Goal: Check status: Check status

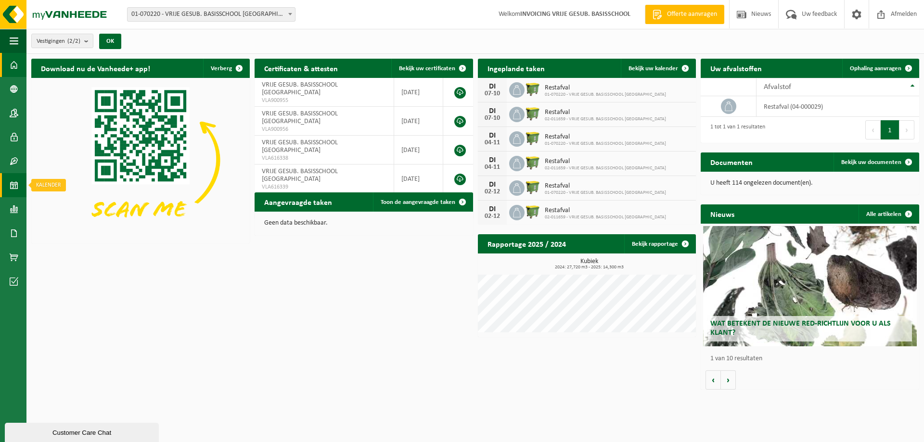
click at [16, 189] on span at bounding box center [14, 185] width 9 height 24
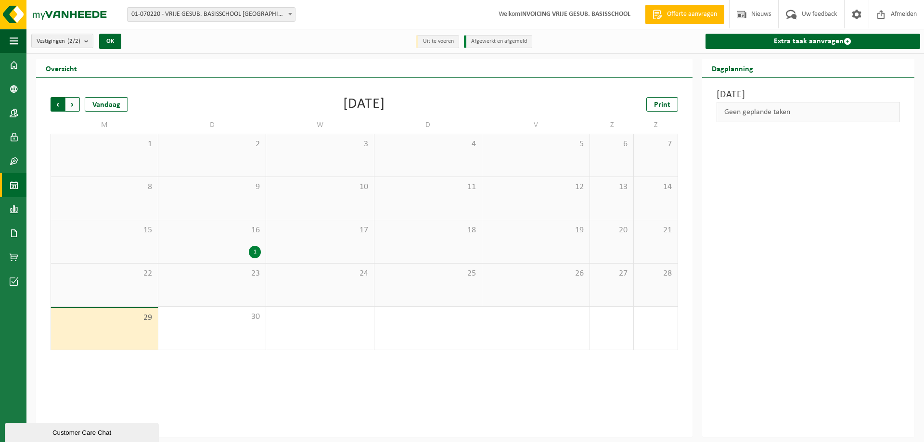
click at [77, 104] on span "Volgende" at bounding box center [72, 104] width 14 height 14
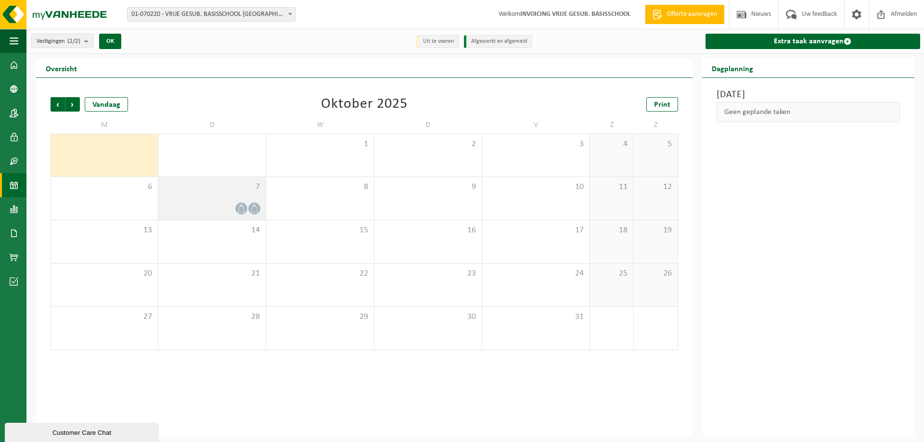
click at [229, 189] on span "7" at bounding box center [212, 187] width 98 height 11
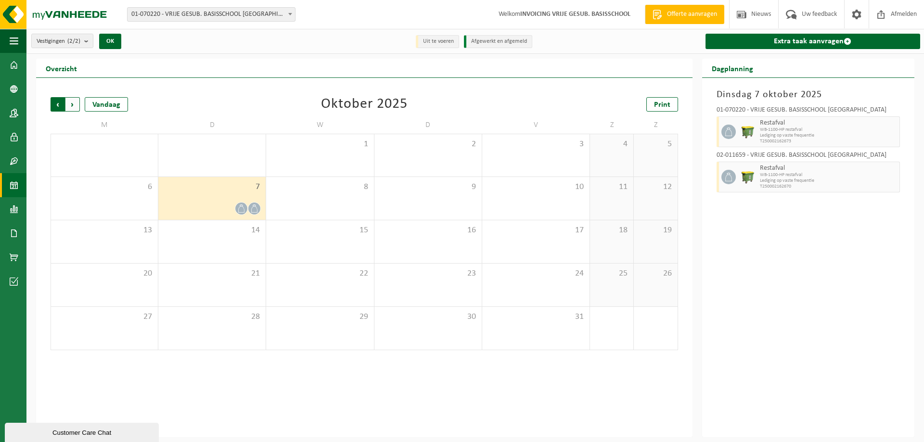
click at [77, 104] on span "Volgende" at bounding box center [72, 104] width 14 height 14
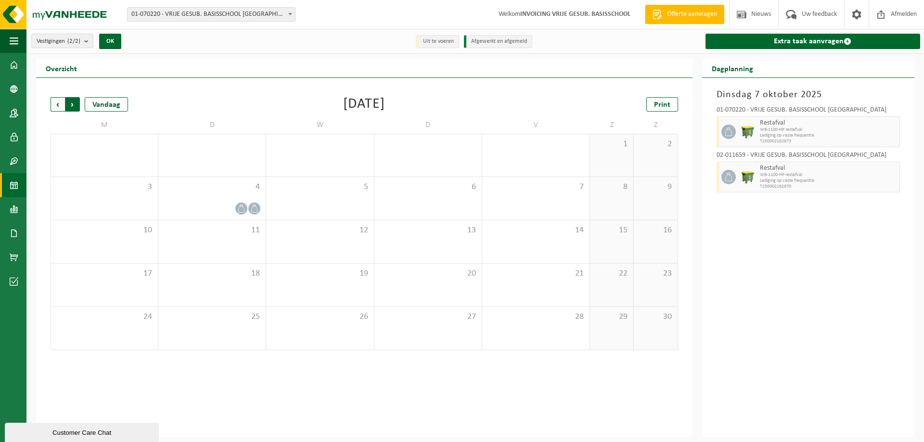
click at [56, 109] on span "Vorige" at bounding box center [58, 104] width 14 height 14
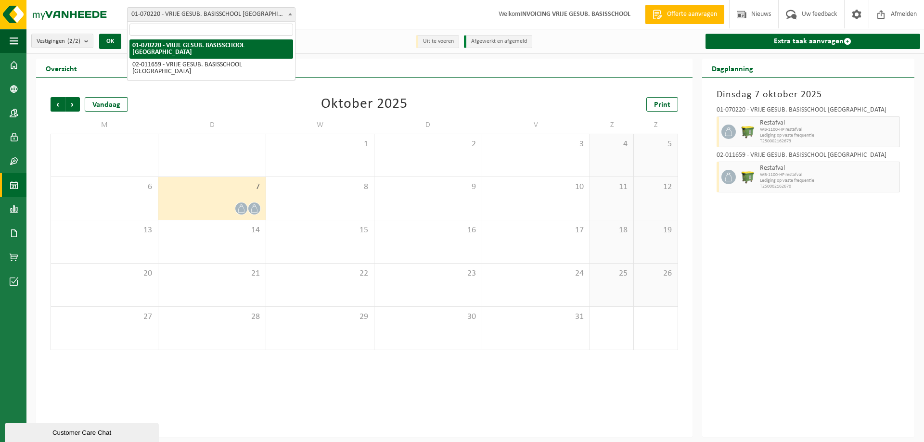
click at [234, 14] on span "01-070220 - VRIJE GESUB. BASISSCHOOL [GEOGRAPHIC_DATA]" at bounding box center [211, 14] width 167 height 13
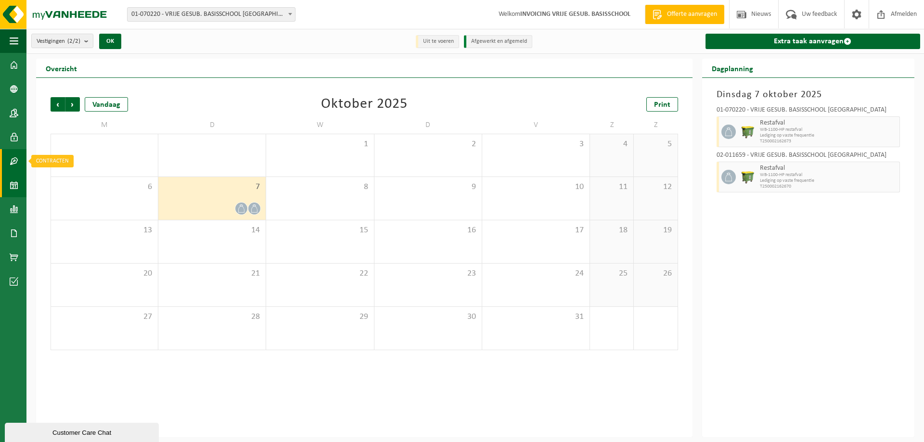
click at [11, 161] on span at bounding box center [14, 161] width 9 height 24
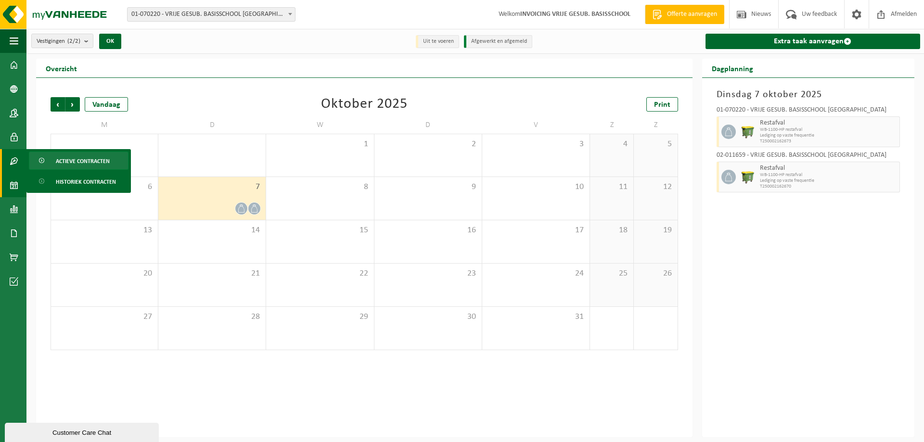
click at [60, 159] on span "Actieve contracten" at bounding box center [83, 161] width 54 height 18
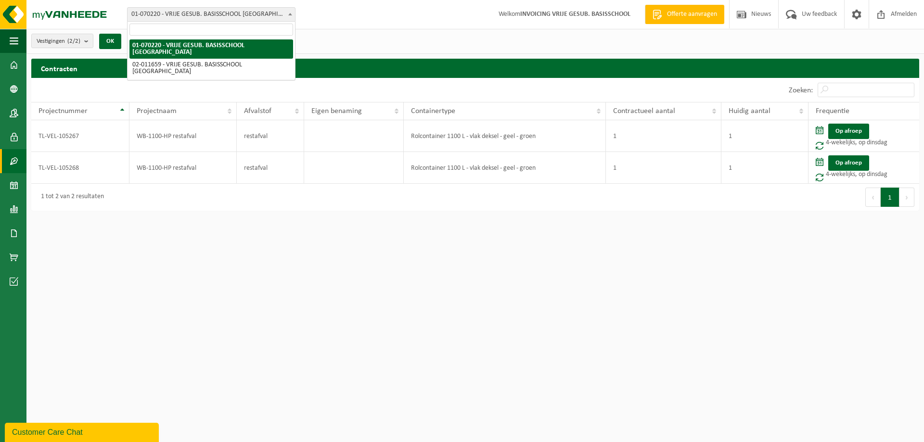
click at [166, 13] on span "01-070220 - VRIJE GESUB. BASISSCHOOL [GEOGRAPHIC_DATA]" at bounding box center [211, 14] width 167 height 13
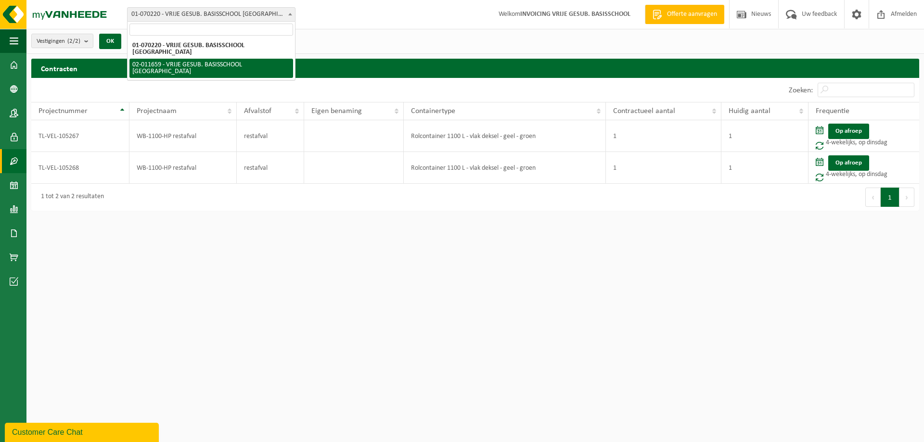
select select "10923"
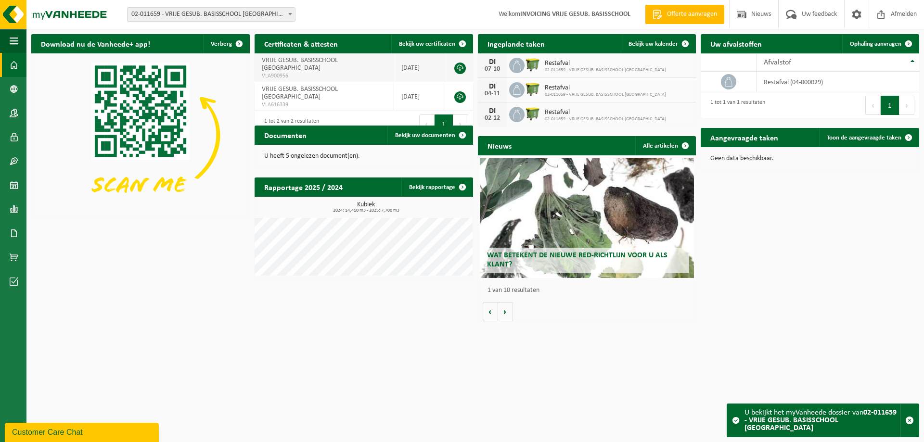
click at [411, 66] on td "[DATE]" at bounding box center [418, 67] width 49 height 29
click at [338, 58] on span "VRIJE GESUB. BASISSCHOOL [GEOGRAPHIC_DATA]" at bounding box center [300, 64] width 76 height 15
click at [458, 43] on span at bounding box center [462, 43] width 19 height 19
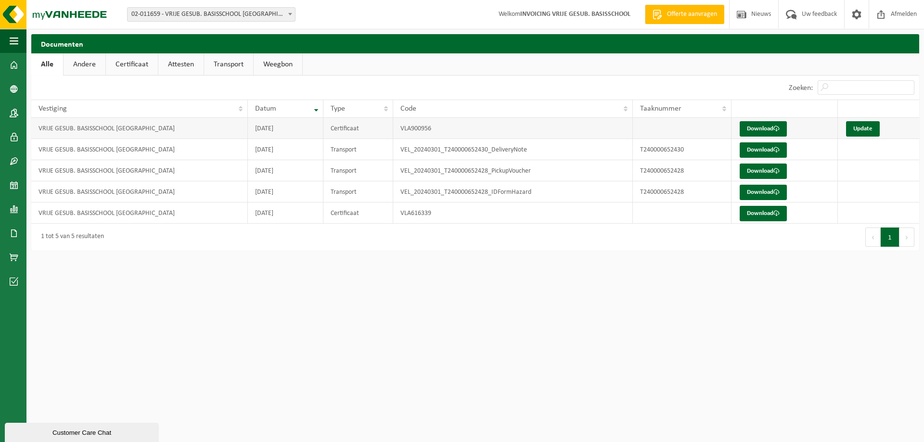
click at [139, 128] on td "VRIJE GESUB. BASISSCHOOL [GEOGRAPHIC_DATA]" at bounding box center [139, 128] width 217 height 21
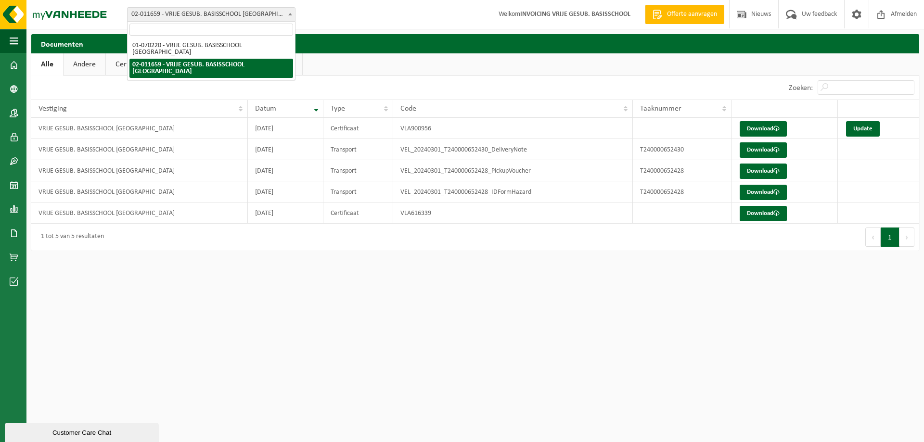
click at [225, 13] on span "02-011659 - VRIJE GESUB. BASISSCHOOL [GEOGRAPHIC_DATA]" at bounding box center [211, 14] width 167 height 13
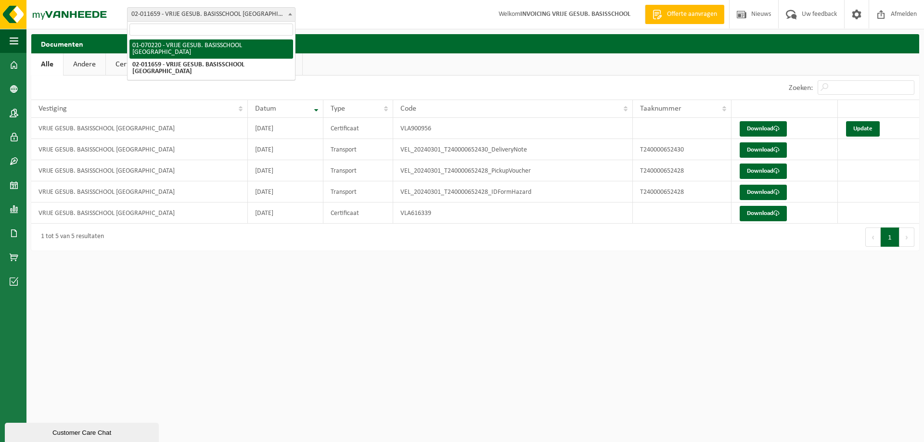
select select "10864"
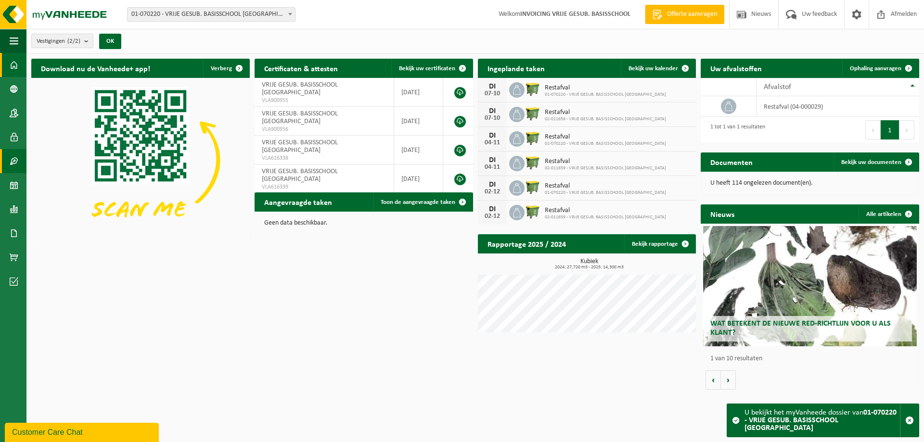
click at [11, 164] on span at bounding box center [14, 161] width 9 height 24
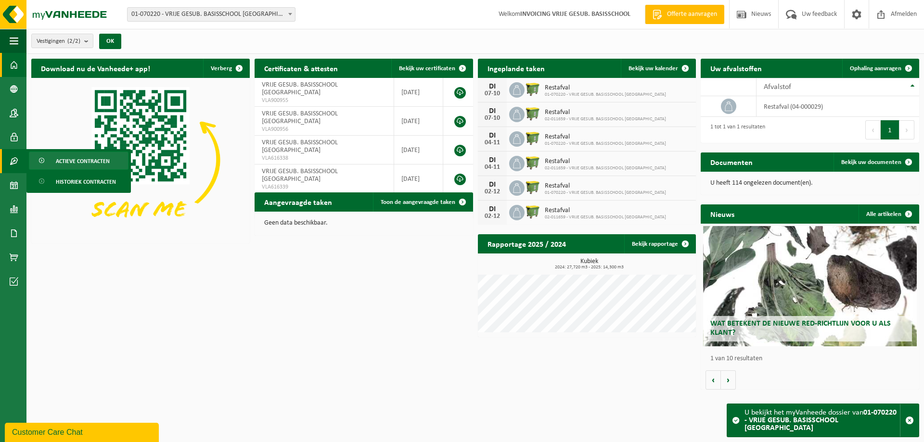
click at [72, 165] on span "Actieve contracten" at bounding box center [83, 161] width 54 height 18
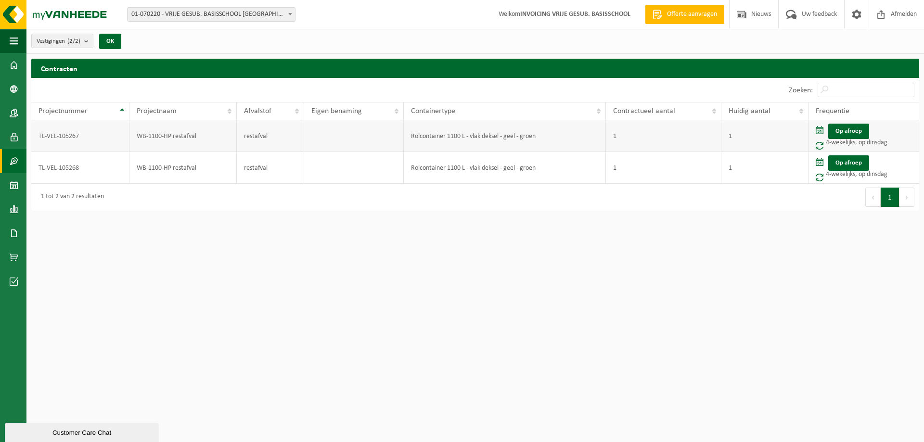
click at [165, 138] on td "WB-1100-HP restafval" at bounding box center [182, 136] width 107 height 32
click at [413, 135] on td "Rolcontainer 1100 L - vlak deksel - geel - groen" at bounding box center [505, 136] width 202 height 32
click at [661, 130] on td "1" at bounding box center [664, 136] width 116 height 32
click at [50, 142] on td "TL-VEL-105267" at bounding box center [80, 136] width 98 height 32
click at [49, 132] on td "TL-VEL-105267" at bounding box center [80, 136] width 98 height 32
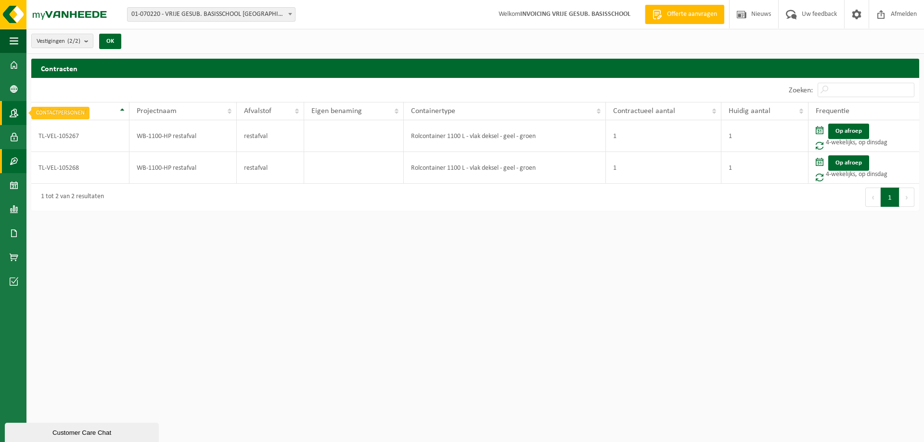
click at [15, 108] on span at bounding box center [14, 113] width 9 height 24
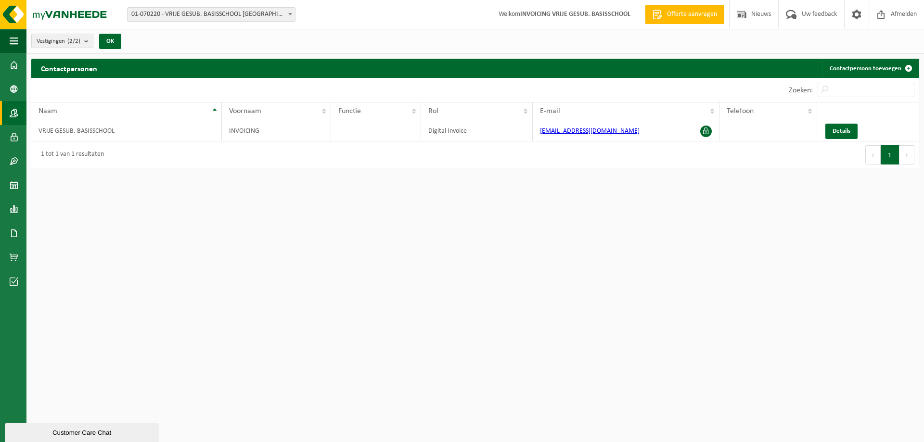
click at [44, 39] on span "Vestigingen (2/2)" at bounding box center [59, 41] width 44 height 14
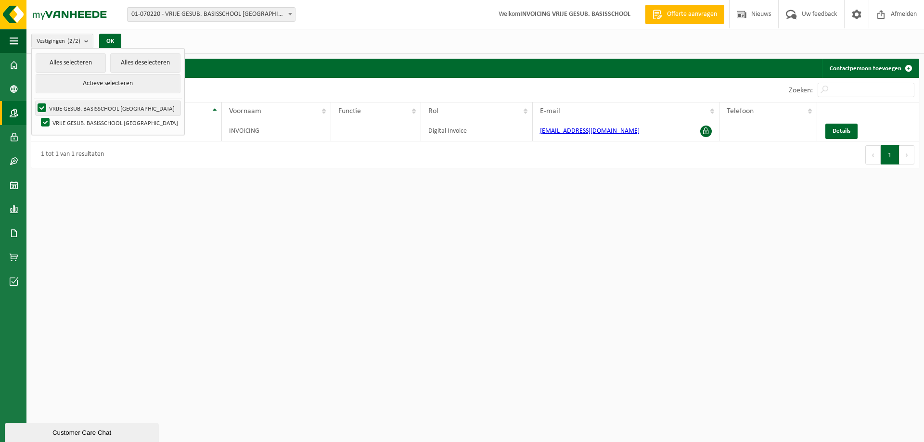
click at [102, 107] on label "VRIJE GESUB. BASISSCHOOL [GEOGRAPHIC_DATA]" at bounding box center [108, 108] width 145 height 14
click at [34, 101] on input "VRIJE GESUB. BASISSCHOOL [GEOGRAPHIC_DATA]" at bounding box center [34, 101] width 0 height 0
click at [102, 107] on label "VRIJE GESUB. BASISSCHOOL [GEOGRAPHIC_DATA]" at bounding box center [108, 108] width 145 height 14
click at [34, 101] on input "VRIJE GESUB. BASISSCHOOL [GEOGRAPHIC_DATA]" at bounding box center [34, 101] width 0 height 0
click at [278, 44] on div "Vestigingen (2/2) Alles selecteren Alles deselecteren Actieve selecteren VRIJE …" at bounding box center [474, 41] width 897 height 25
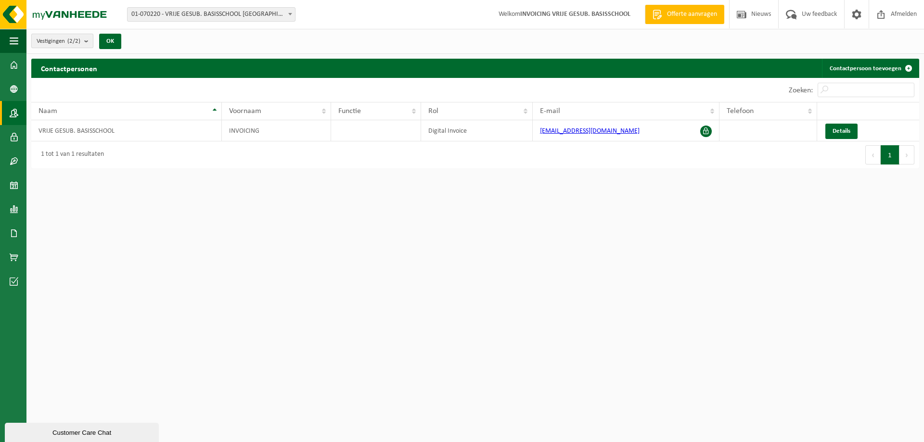
click at [47, 42] on span "Vestigingen (2/2)" at bounding box center [59, 41] width 44 height 14
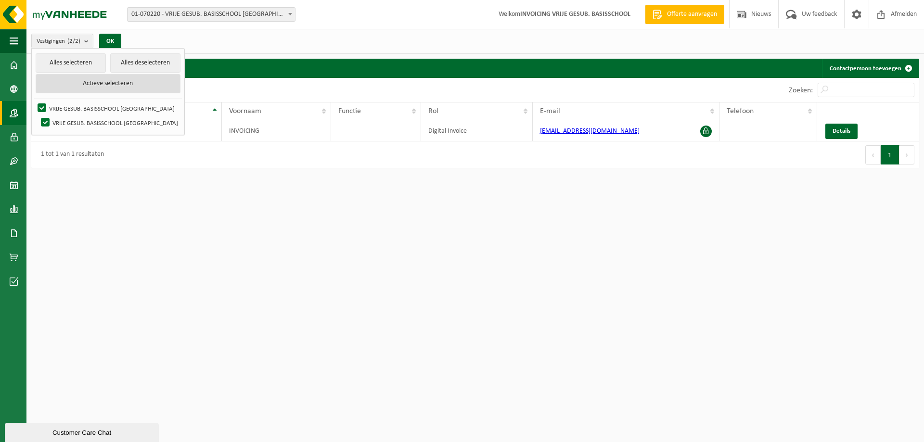
click at [106, 88] on button "Actieve selecteren" at bounding box center [108, 83] width 145 height 19
click at [106, 86] on button "Actieve selecteren" at bounding box center [108, 83] width 145 height 19
click at [82, 65] on button "Alles selecteren" at bounding box center [71, 62] width 70 height 19
click at [166, 203] on html "Vestiging: 01-070220 - VRIJE GESUB. BASISSCHOOL MOEN - MOEN 02-011659 - VRIJE G…" at bounding box center [462, 221] width 924 height 442
click at [155, 108] on label "VRIJE GESUB. BASISSCHOOL MOEN - MOEN" at bounding box center [108, 108] width 145 height 14
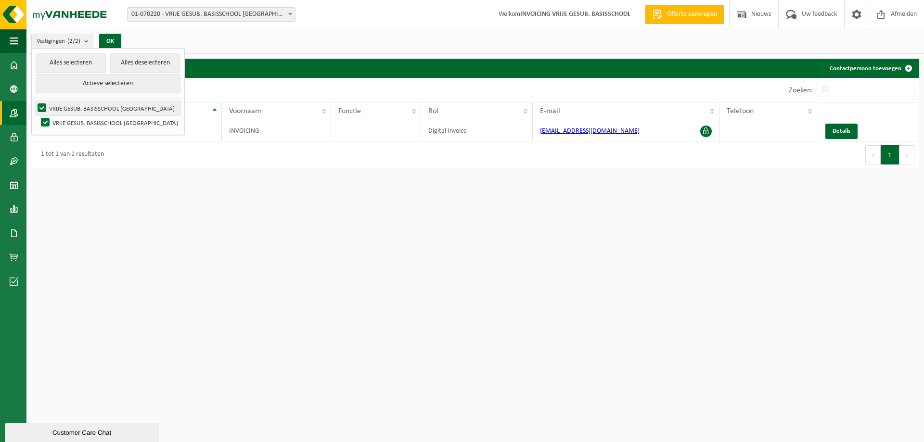
click at [34, 101] on input "VRIJE GESUB. BASISSCHOOL MOEN - MOEN" at bounding box center [34, 101] width 0 height 0
click at [156, 110] on label "VRIJE GESUB. BASISSCHOOL MOEN - MOEN" at bounding box center [108, 108] width 145 height 14
click at [34, 101] on input "VRIJE GESUB. BASISSCHOOL MOEN - MOEN" at bounding box center [34, 101] width 0 height 0
checkbox input "true"
click at [840, 133] on span "Details" at bounding box center [841, 131] width 18 height 6
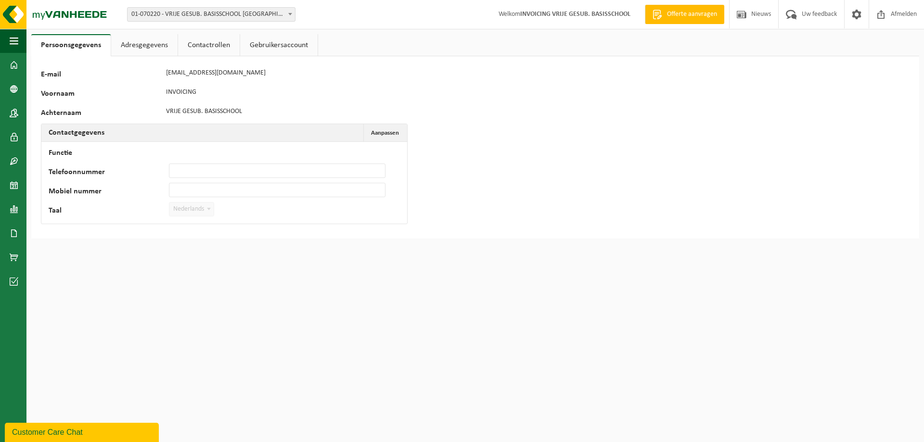
click at [159, 49] on link "Adresgegevens" at bounding box center [144, 45] width 66 height 22
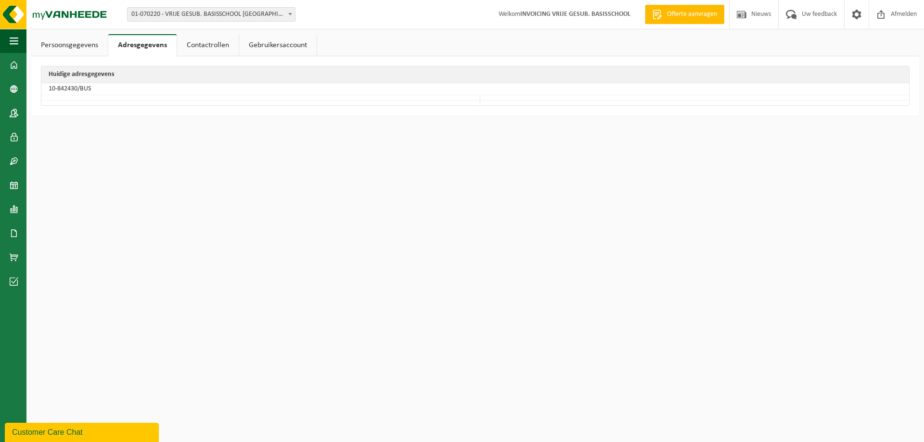
click at [216, 49] on link "Contactrollen" at bounding box center [208, 45] width 62 height 22
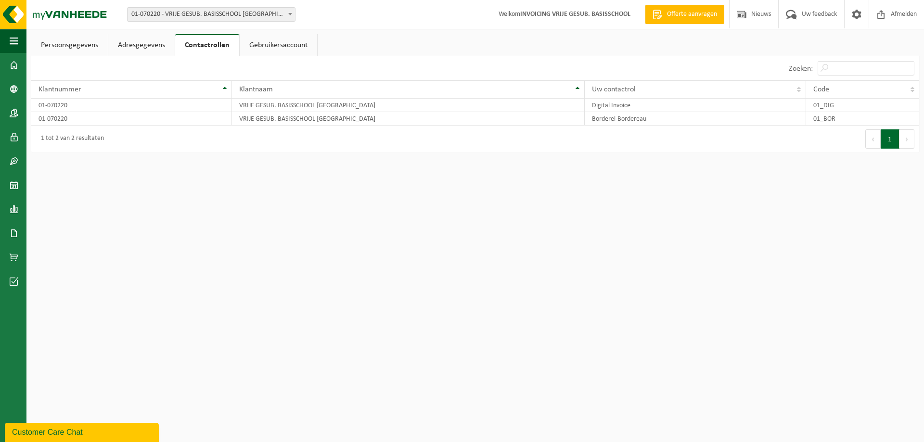
click at [277, 47] on link "Gebruikersaccount" at bounding box center [278, 45] width 77 height 22
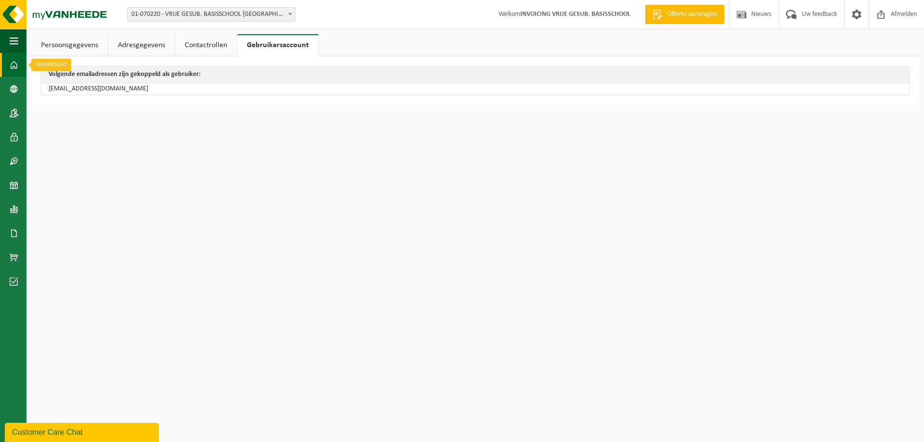
click at [18, 64] on link "Dashboard" at bounding box center [13, 65] width 26 height 24
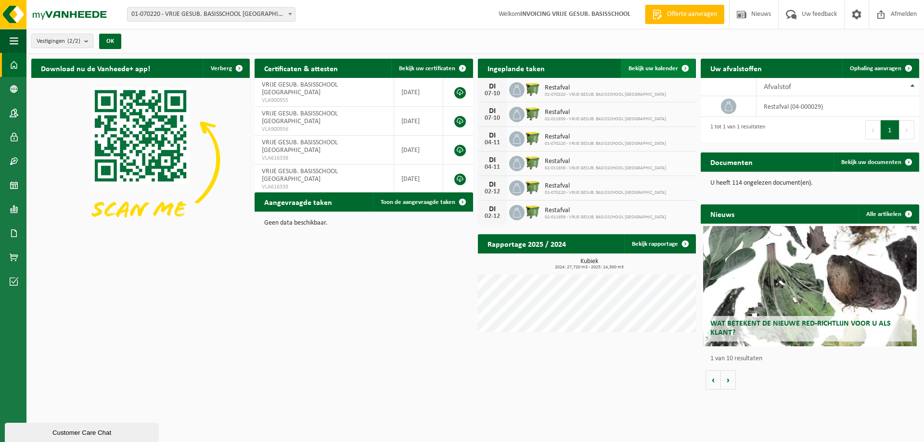
click at [638, 66] on span "Bekijk uw kalender" at bounding box center [653, 68] width 50 height 6
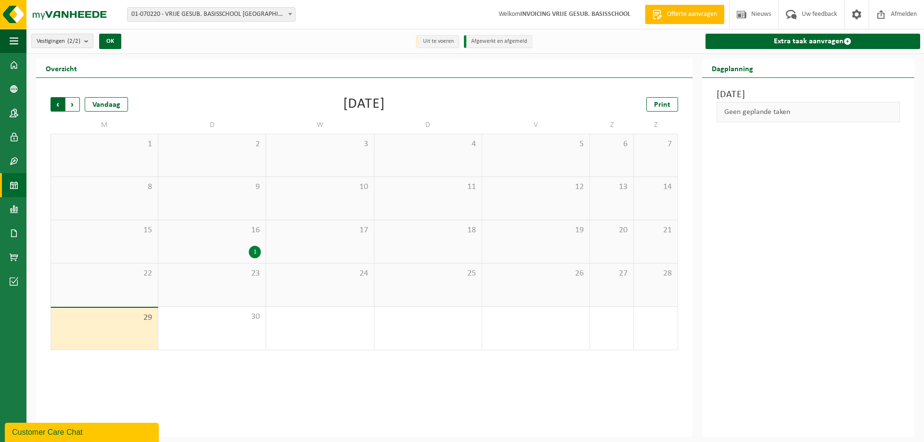
click at [73, 101] on span "Volgende" at bounding box center [72, 104] width 14 height 14
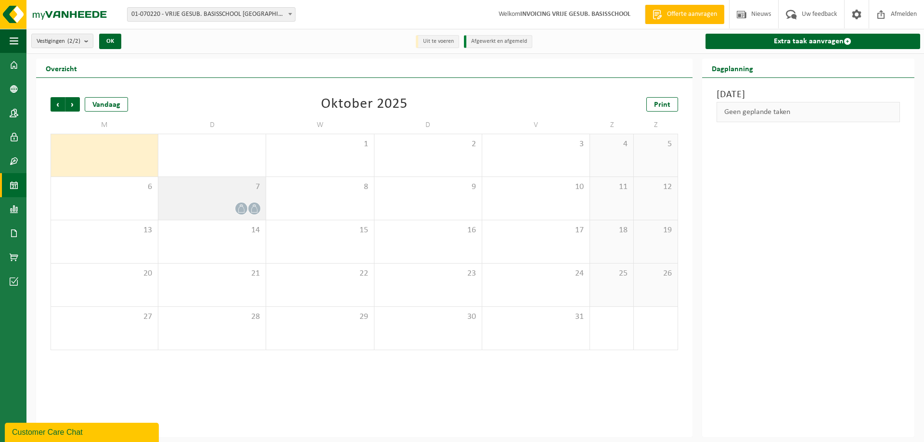
click at [242, 208] on icon at bounding box center [241, 209] width 8 height 8
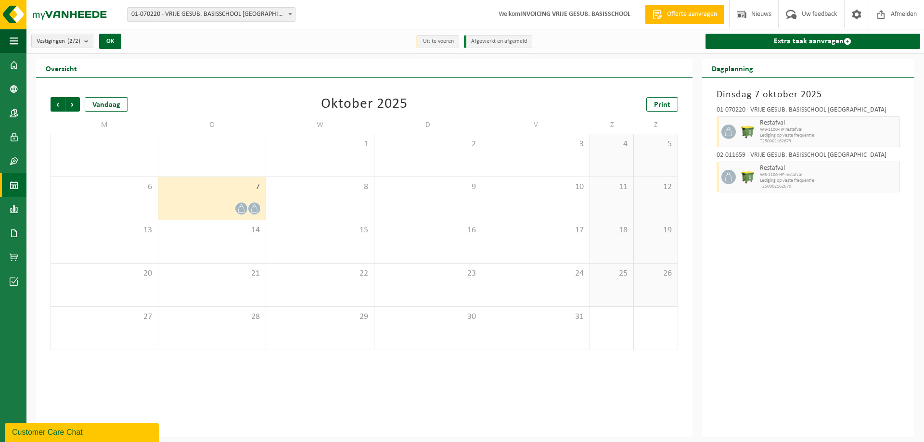
click at [242, 208] on icon at bounding box center [241, 209] width 8 height 8
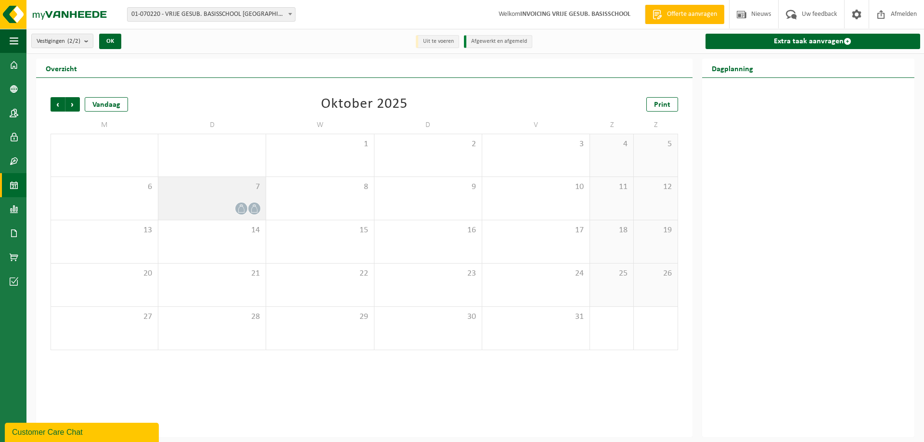
click at [242, 208] on icon at bounding box center [241, 209] width 8 height 8
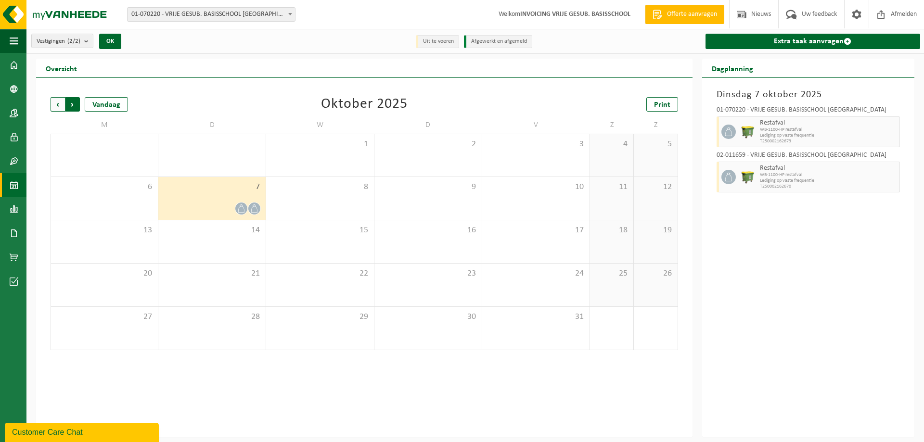
click at [52, 103] on span "Vorige" at bounding box center [58, 104] width 14 height 14
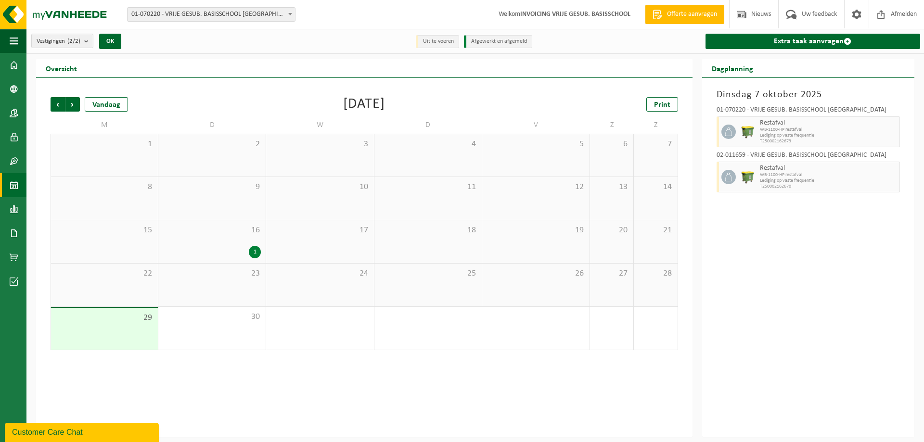
click at [315, 209] on div "10" at bounding box center [319, 198] width 107 height 43
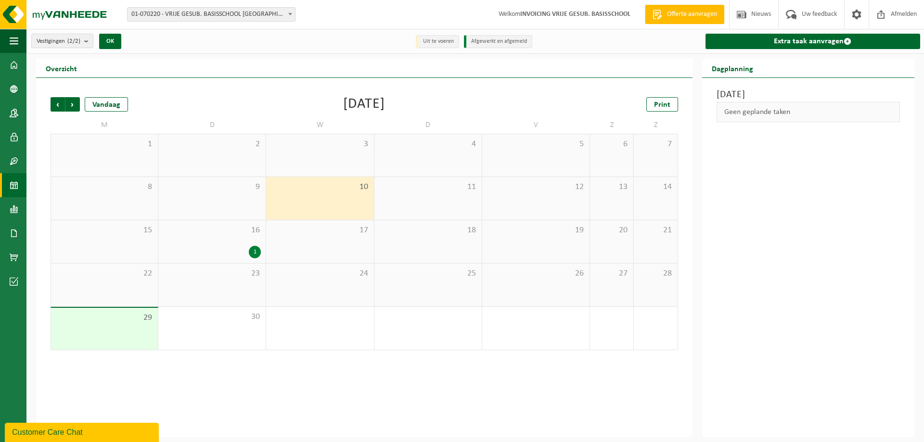
click at [255, 255] on div "1" at bounding box center [255, 252] width 12 height 13
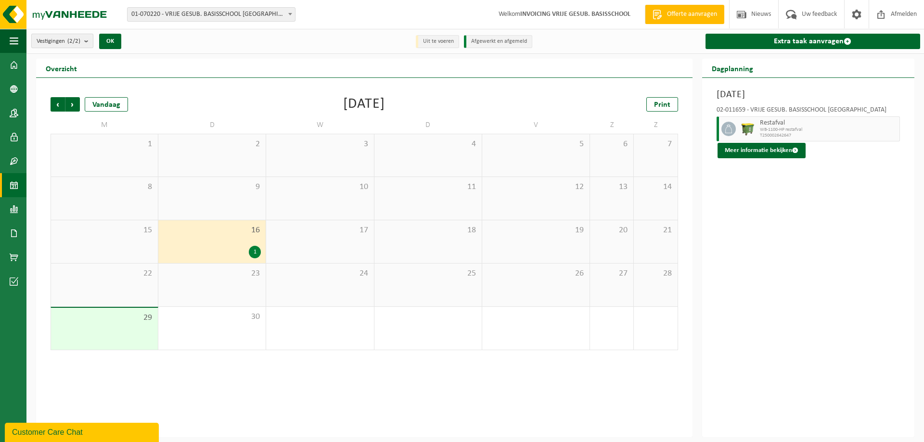
click at [44, 43] on span "Vestigingen (2/2)" at bounding box center [59, 41] width 44 height 14
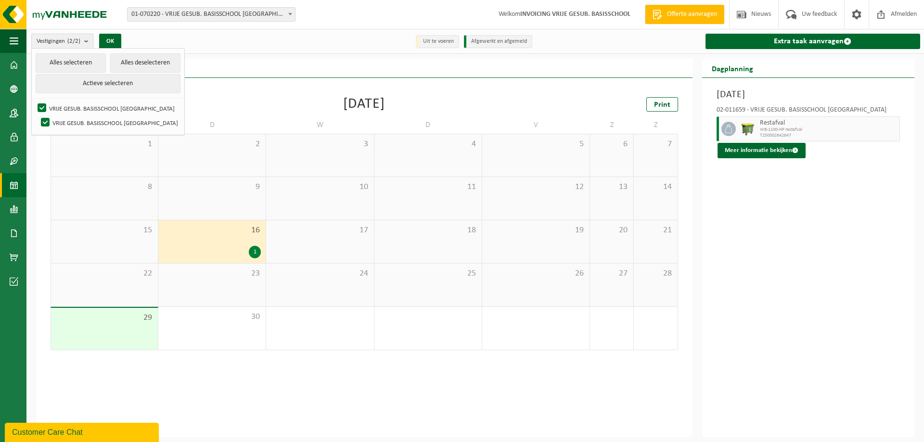
click at [44, 43] on span "Vestigingen (2/2)" at bounding box center [59, 41] width 44 height 14
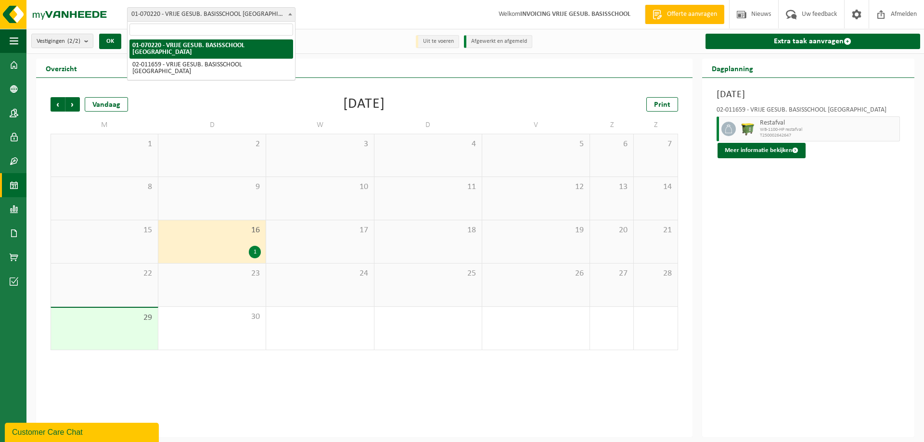
click at [214, 12] on span "01-070220 - VRIJE GESUB. BASISSCHOOL [GEOGRAPHIC_DATA]" at bounding box center [211, 14] width 167 height 13
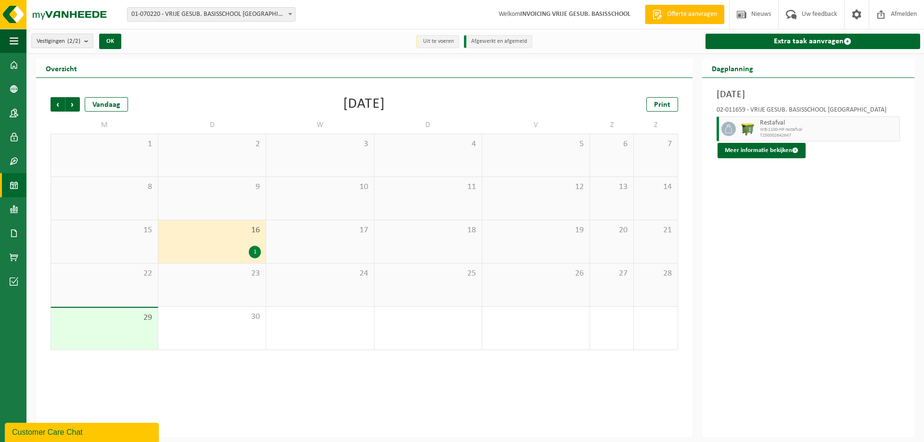
click at [236, 13] on span "01-070220 - VRIJE GESUB. BASISSCHOOL [GEOGRAPHIC_DATA]" at bounding box center [211, 14] width 167 height 13
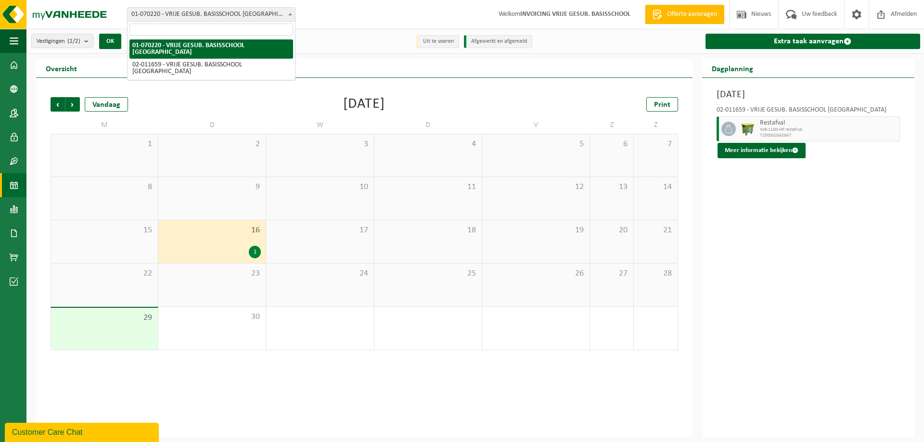
click at [377, 63] on div "Overzicht" at bounding box center [364, 68] width 656 height 19
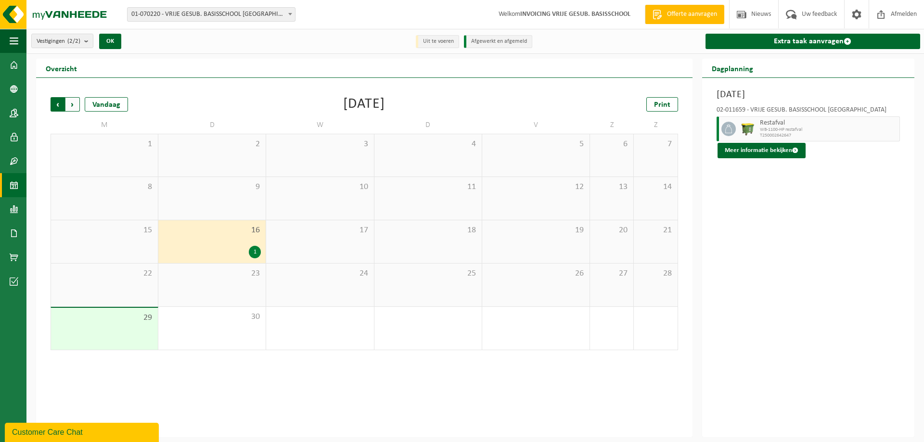
click at [76, 101] on span "Volgende" at bounding box center [72, 104] width 14 height 14
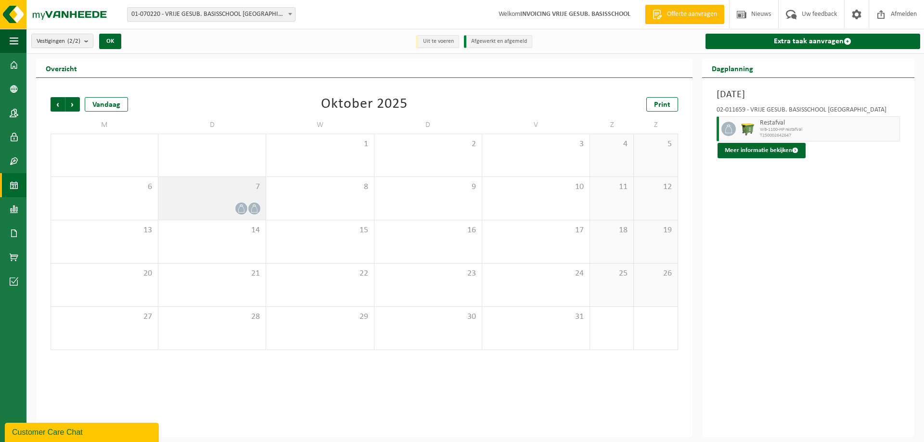
click at [198, 199] on div "7" at bounding box center [211, 198] width 107 height 43
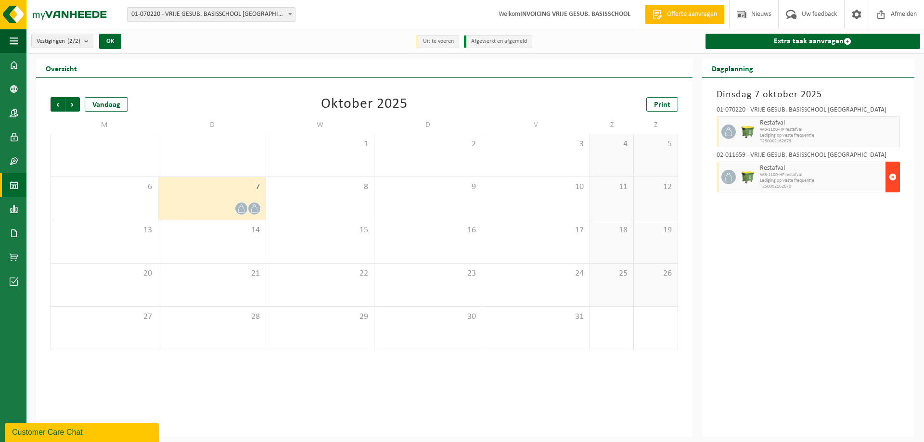
click at [892, 177] on span "button" at bounding box center [893, 176] width 8 height 19
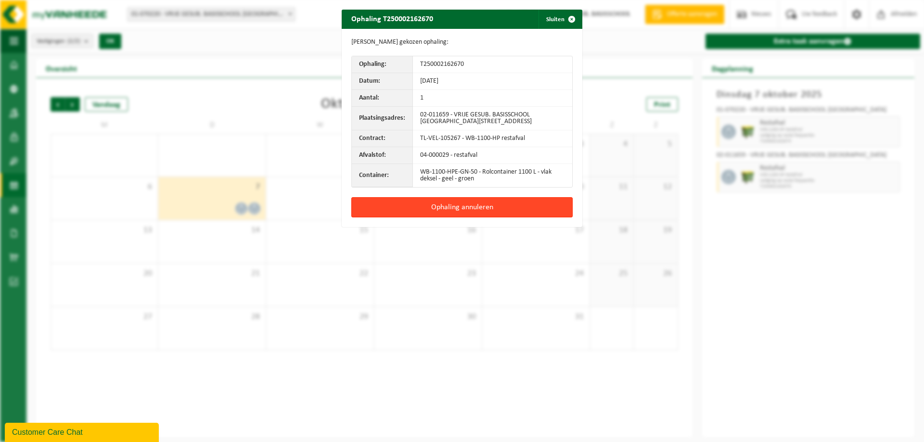
click at [424, 205] on button "Ophaling annuleren" at bounding box center [461, 207] width 221 height 20
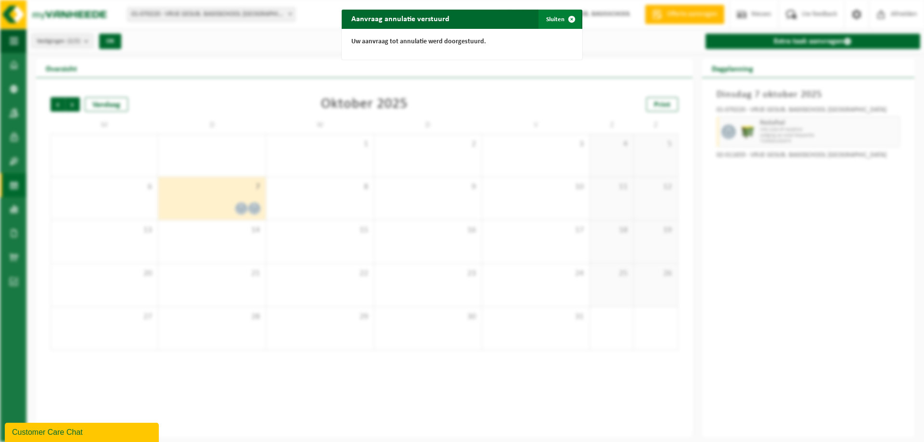
click at [551, 17] on button "Sluiten" at bounding box center [559, 19] width 43 height 19
